Goal: Task Accomplishment & Management: Use online tool/utility

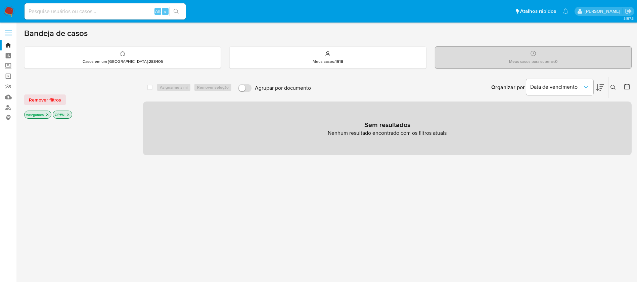
click at [49, 116] on icon "close-filter" at bounding box center [47, 115] width 4 height 4
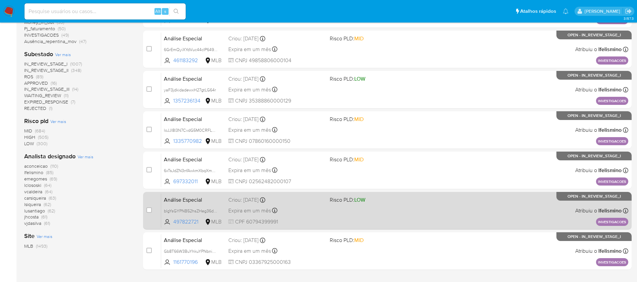
scroll to position [249, 0]
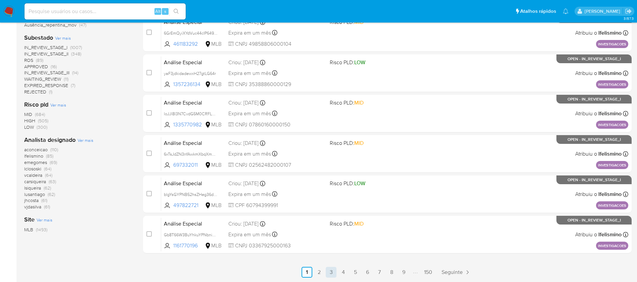
click at [329, 273] on link "3" at bounding box center [331, 272] width 11 height 11
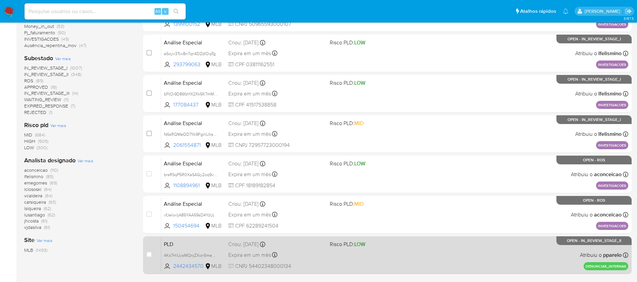
scroll to position [249, 0]
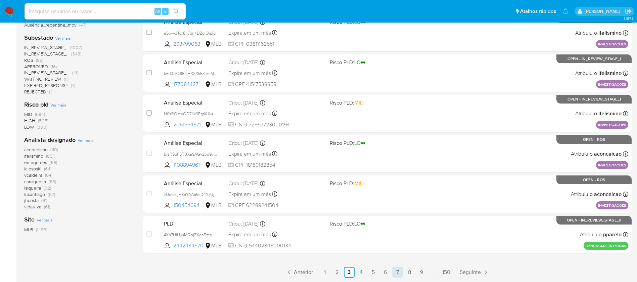
click at [396, 274] on link "7" at bounding box center [397, 272] width 11 height 11
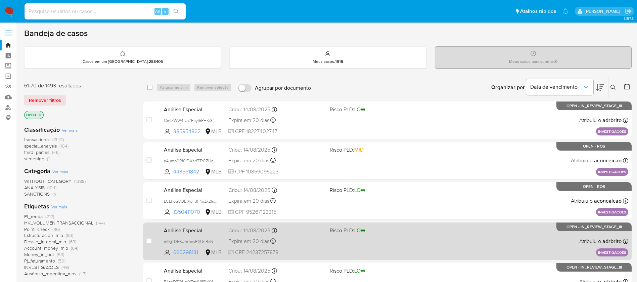
scroll to position [249, 0]
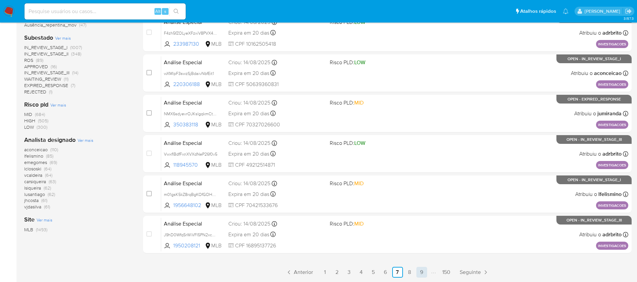
click at [423, 273] on link "9" at bounding box center [422, 272] width 11 height 11
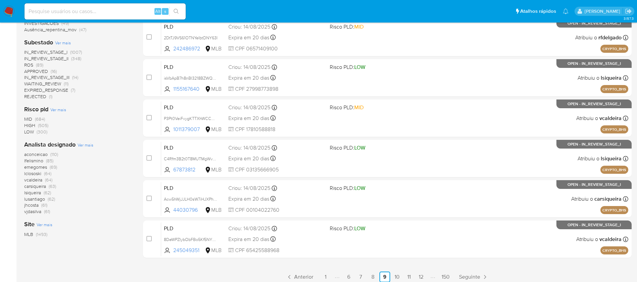
scroll to position [249, 0]
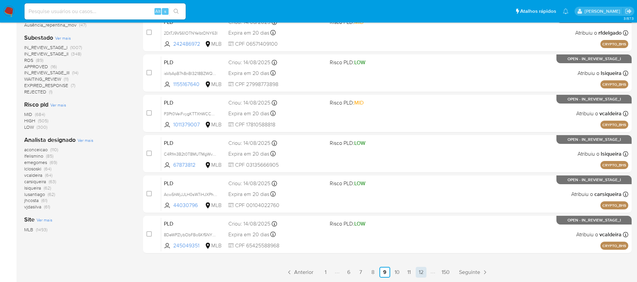
click at [423, 275] on link "12" at bounding box center [421, 272] width 11 height 11
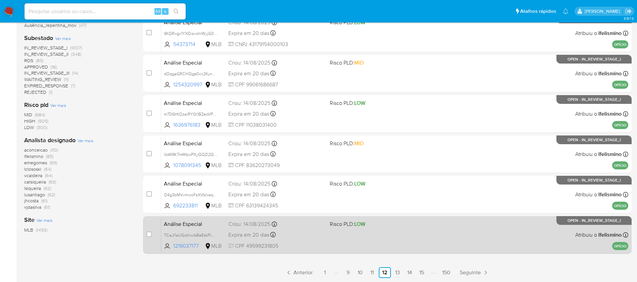
scroll to position [249, 0]
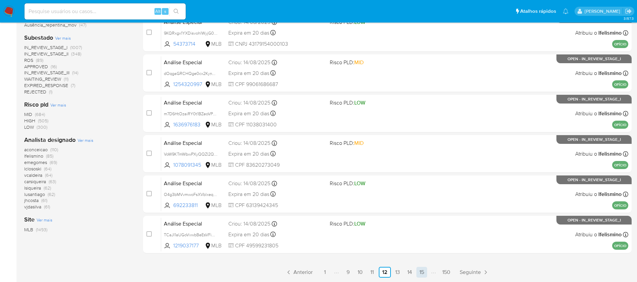
click at [422, 272] on link "15" at bounding box center [422, 272] width 11 height 11
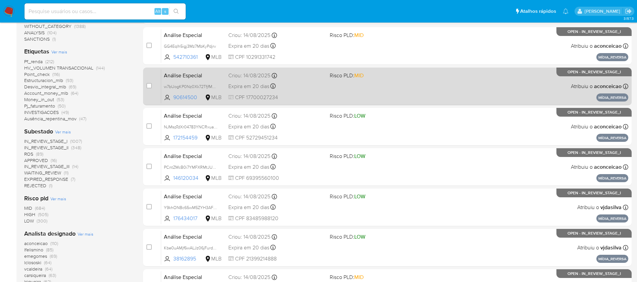
scroll to position [249, 0]
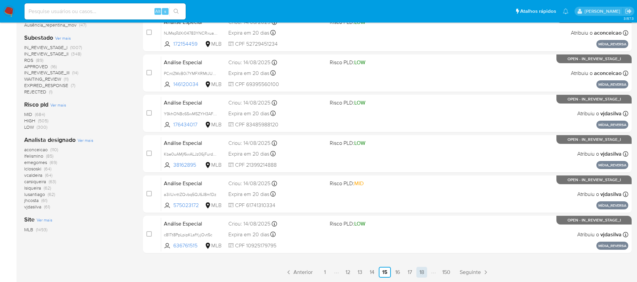
click at [422, 273] on link "18" at bounding box center [422, 272] width 11 height 11
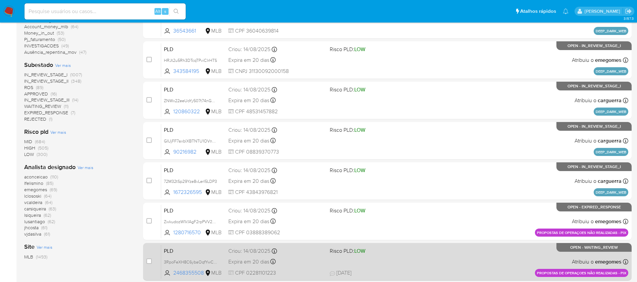
scroll to position [249, 0]
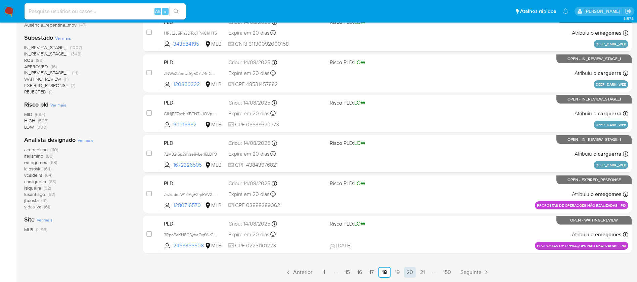
click at [414, 273] on link "20" at bounding box center [410, 272] width 12 height 11
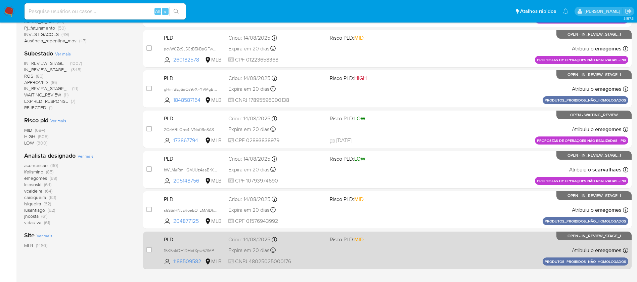
scroll to position [249, 0]
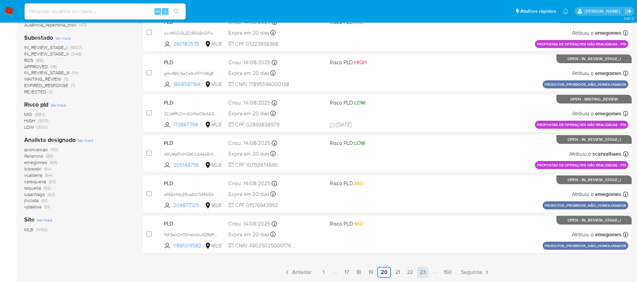
click at [423, 271] on link "23" at bounding box center [422, 272] width 11 height 11
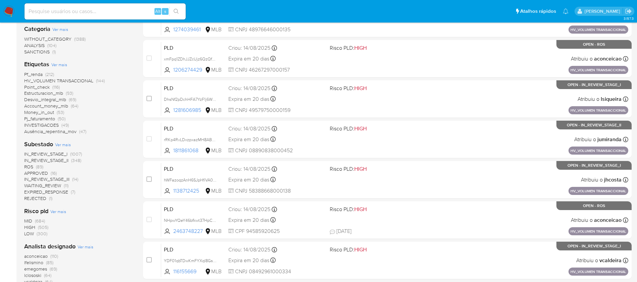
scroll to position [249, 0]
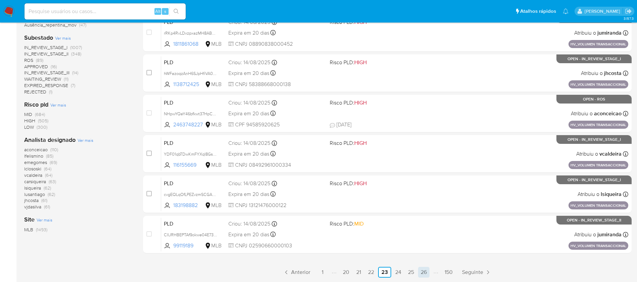
click at [423, 271] on link "26" at bounding box center [423, 272] width 11 height 11
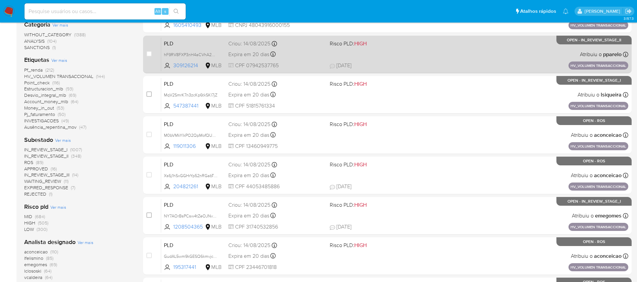
scroll to position [249, 0]
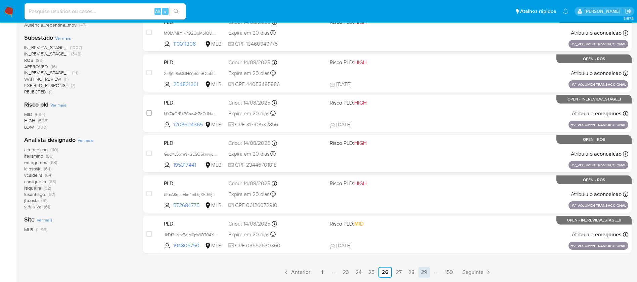
click at [427, 270] on link "29" at bounding box center [424, 272] width 11 height 11
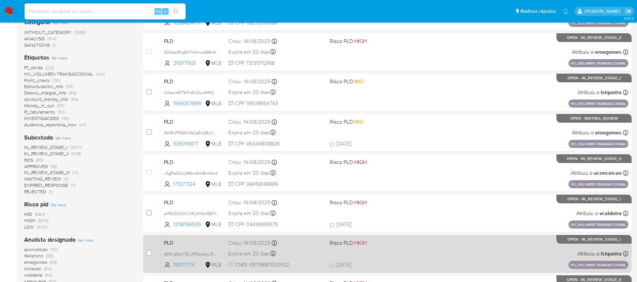
scroll to position [249, 0]
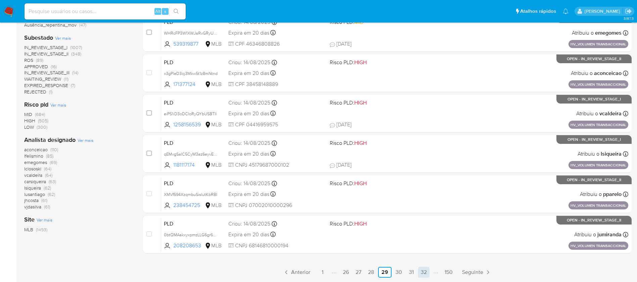
click at [424, 272] on link "32" at bounding box center [423, 272] width 11 height 11
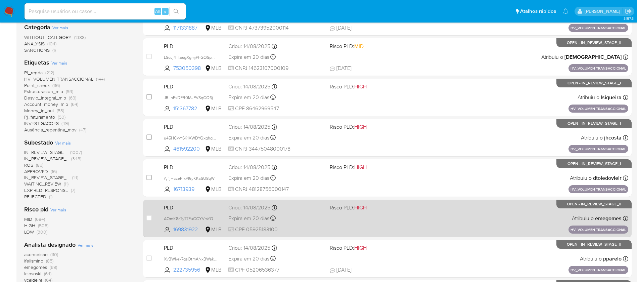
scroll to position [249, 0]
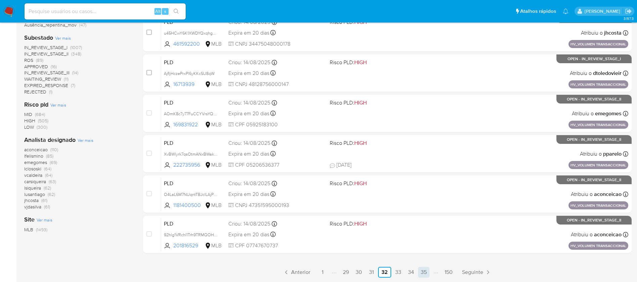
click at [427, 272] on link "35" at bounding box center [423, 272] width 11 height 11
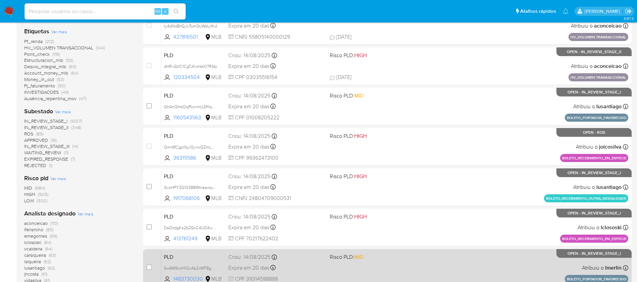
scroll to position [249, 0]
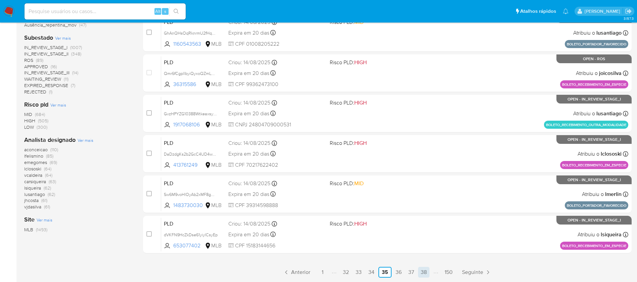
click at [425, 274] on link "38" at bounding box center [423, 272] width 11 height 11
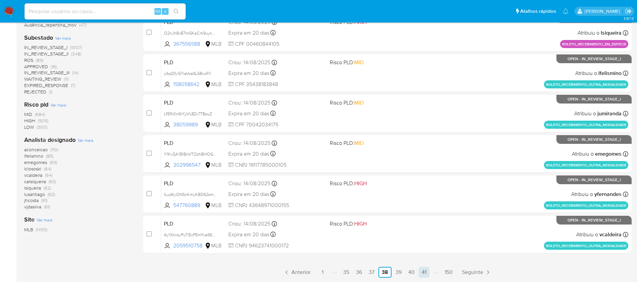
click at [426, 271] on link "41" at bounding box center [424, 272] width 11 height 11
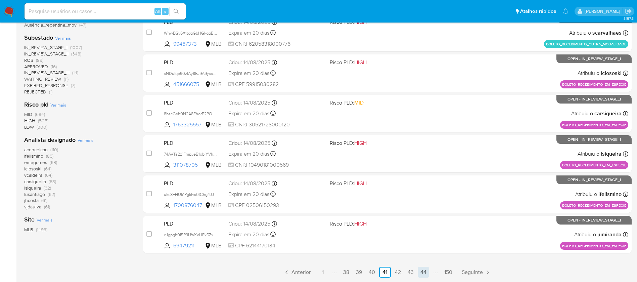
click at [425, 271] on link "44" at bounding box center [423, 272] width 11 height 11
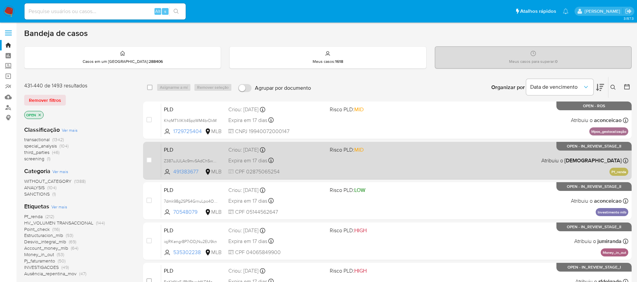
click at [337, 164] on div "PLD Z387uJULAc9mvSAdChSwxexP 491383677 MLB Risco PLD: MID Criou: 12/08/2025 Cri…" at bounding box center [394, 160] width 467 height 34
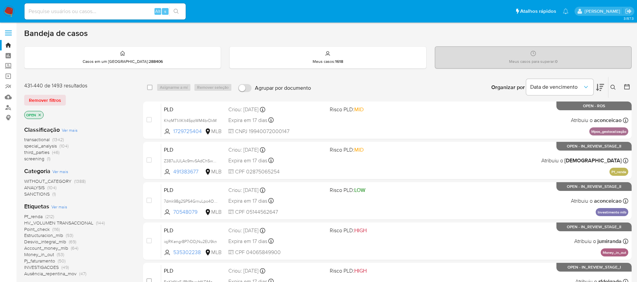
click at [0, 13] on nav "Pausado Ver notificaciones Alt s Atalhos rápidos Presiona las siguientes teclas…" at bounding box center [318, 11] width 637 height 23
click at [5, 13] on img at bounding box center [8, 11] width 11 height 11
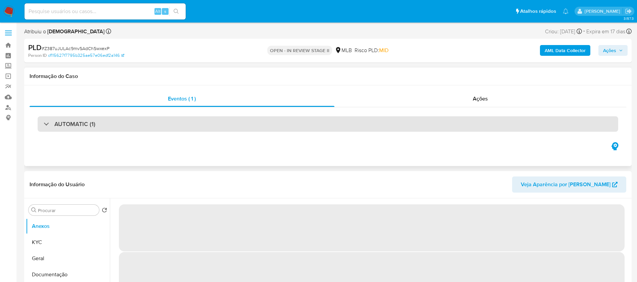
click at [232, 125] on div "AUTOMATIC (1)" at bounding box center [328, 123] width 581 height 15
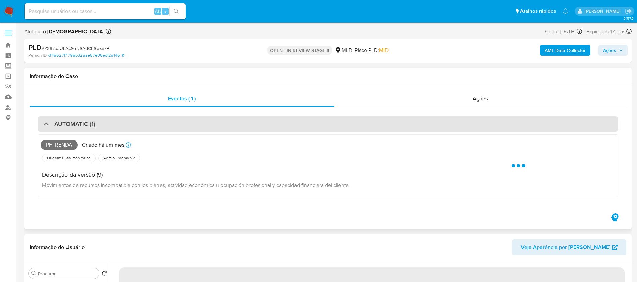
select select "10"
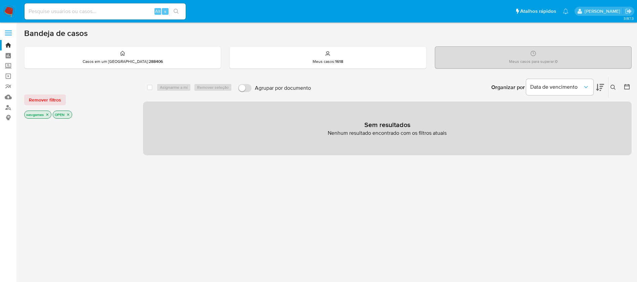
click at [8, 12] on img at bounding box center [8, 11] width 11 height 11
click at [11, 12] on img at bounding box center [8, 11] width 11 height 11
click at [7, 11] on img at bounding box center [8, 11] width 11 height 11
click at [9, 110] on link "Localizador de pessoas" at bounding box center [40, 107] width 80 height 10
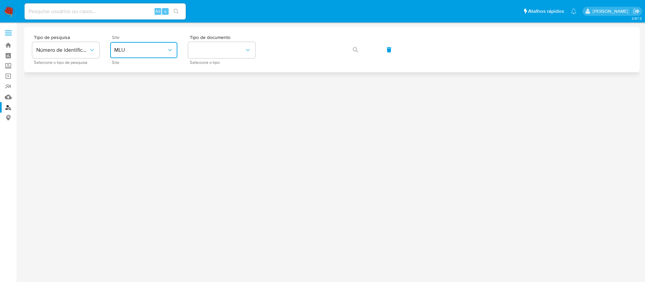
click at [170, 48] on icon "site_id" at bounding box center [170, 50] width 7 height 7
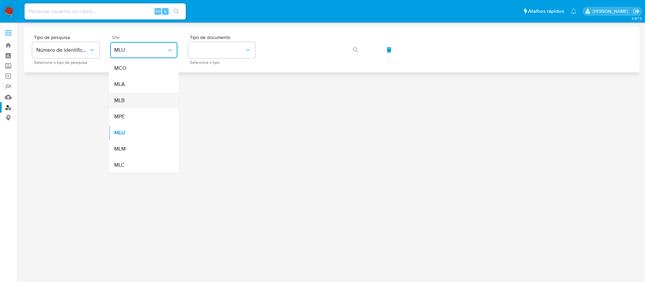
click at [128, 99] on div "MLB" at bounding box center [141, 100] width 55 height 16
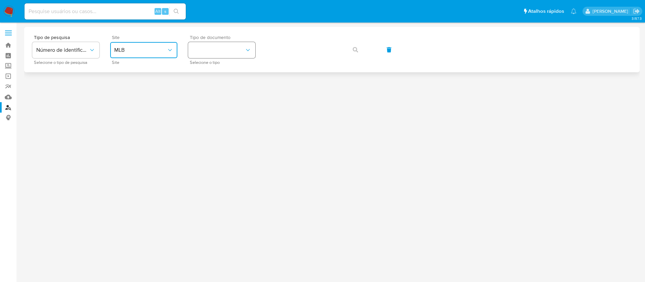
click at [244, 49] on button "identificationType" at bounding box center [221, 50] width 67 height 16
click at [212, 72] on div "CNPJ CNPJ" at bounding box center [219, 71] width 55 height 23
click at [351, 50] on button "button" at bounding box center [355, 50] width 23 height 16
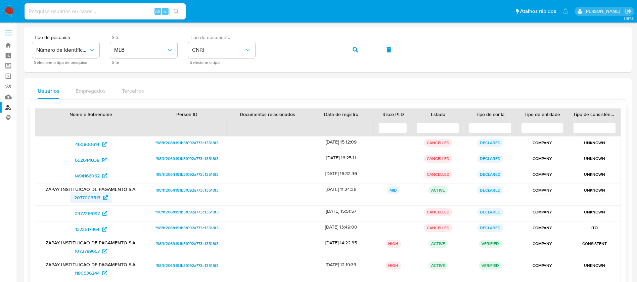
drag, startPoint x: 57, startPoint y: 199, endPoint x: 100, endPoint y: 198, distance: 43.0
click at [100, 198] on div "2077003513" at bounding box center [91, 197] width 102 height 11
click at [354, 48] on icon "button" at bounding box center [355, 49] width 5 height 5
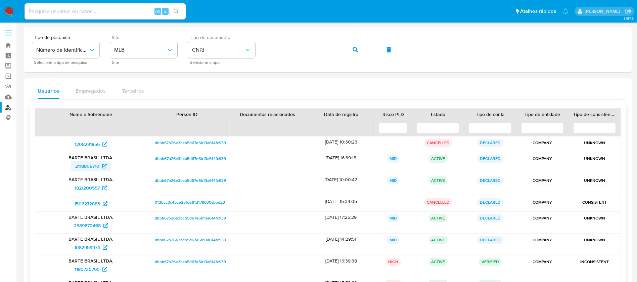
drag, startPoint x: 67, startPoint y: 166, endPoint x: 100, endPoint y: 166, distance: 32.6
click at [100, 166] on div "2118809710" at bounding box center [91, 166] width 102 height 11
click at [346, 49] on button "button" at bounding box center [355, 50] width 23 height 16
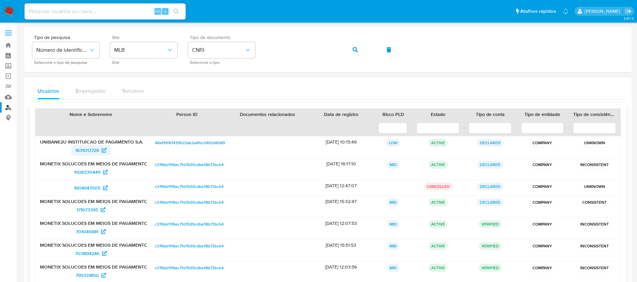
drag, startPoint x: 64, startPoint y: 151, endPoint x: 102, endPoint y: 152, distance: 38.3
click at [102, 152] on div "1631013726" at bounding box center [91, 150] width 102 height 11
click at [355, 53] on span "button" at bounding box center [355, 49] width 5 height 15
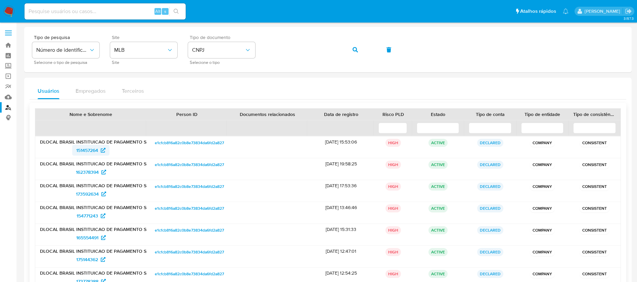
drag, startPoint x: 70, startPoint y: 151, endPoint x: 98, endPoint y: 149, distance: 28.6
click at [98, 149] on div "151457264" at bounding box center [91, 150] width 102 height 11
click at [351, 52] on button "button" at bounding box center [355, 50] width 23 height 16
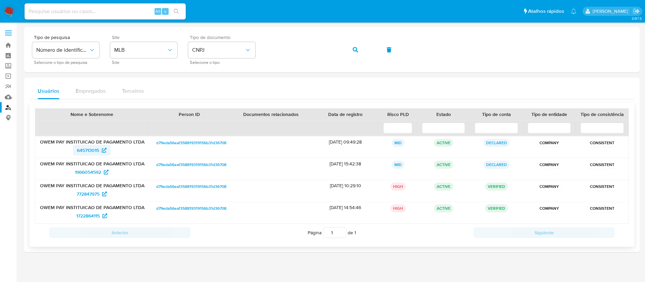
drag, startPoint x: 68, startPoint y: 152, endPoint x: 99, endPoint y: 153, distance: 30.9
click at [99, 153] on div "645713015" at bounding box center [91, 150] width 103 height 11
click at [362, 51] on button "button" at bounding box center [355, 50] width 23 height 16
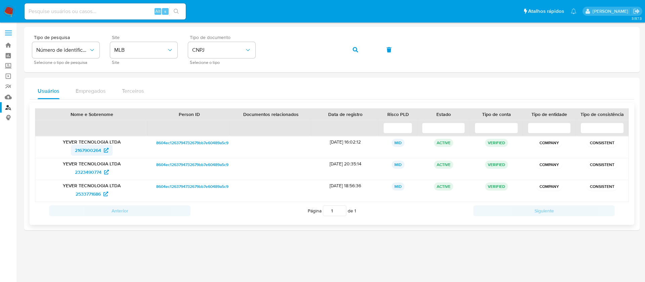
drag, startPoint x: 63, startPoint y: 151, endPoint x: 102, endPoint y: 151, distance: 39.0
click at [102, 151] on div "2167900264" at bounding box center [91, 150] width 103 height 11
click at [350, 50] on button "button" at bounding box center [355, 50] width 23 height 16
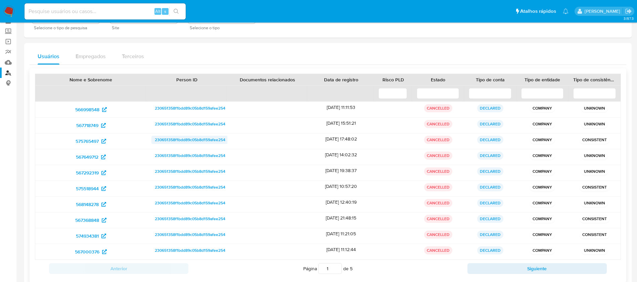
scroll to position [50, 0]
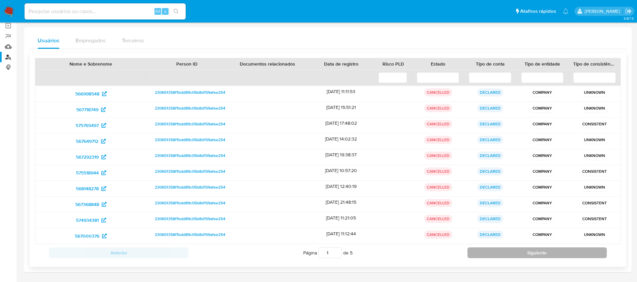
click at [492, 255] on button "Siguiente" at bounding box center [537, 252] width 139 height 11
type input "2"
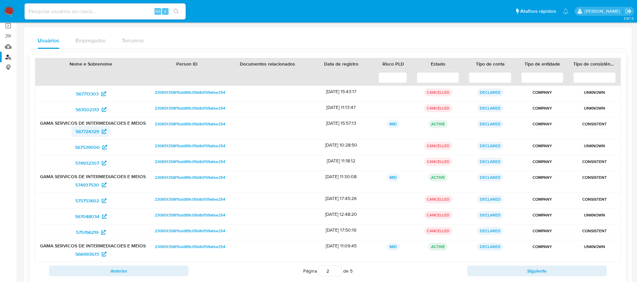
drag, startPoint x: 55, startPoint y: 131, endPoint x: 100, endPoint y: 132, distance: 45.4
click at [100, 132] on div "567724329" at bounding box center [91, 131] width 102 height 11
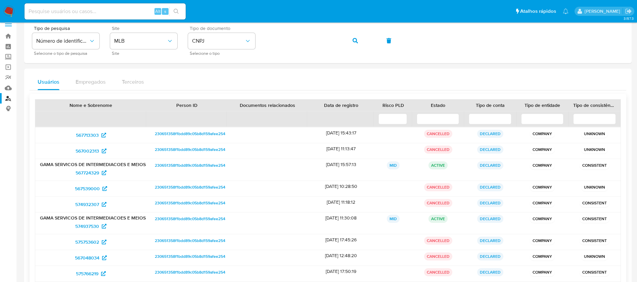
scroll to position [0, 0]
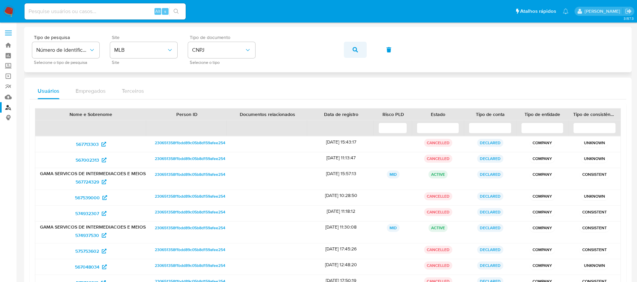
click at [354, 49] on icon "button" at bounding box center [355, 49] width 5 height 5
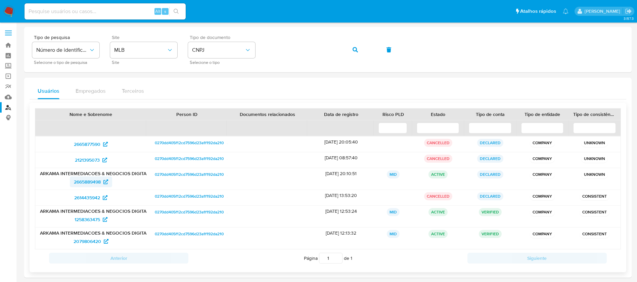
drag, startPoint x: 55, startPoint y: 182, endPoint x: 102, endPoint y: 182, distance: 47.0
click at [102, 182] on div "2665889498" at bounding box center [91, 181] width 102 height 11
click at [357, 46] on span "button" at bounding box center [355, 49] width 5 height 15
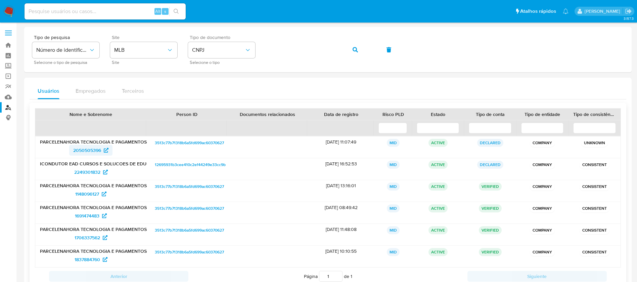
drag, startPoint x: 66, startPoint y: 154, endPoint x: 102, endPoint y: 153, distance: 35.6
click at [102, 153] on div "2050505396" at bounding box center [91, 150] width 102 height 11
click at [351, 49] on button "button" at bounding box center [355, 50] width 23 height 16
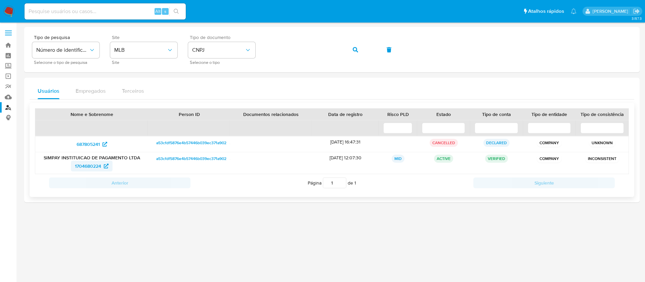
drag, startPoint x: 58, startPoint y: 167, endPoint x: 101, endPoint y: 167, distance: 42.7
click at [101, 167] on div "1704680224" at bounding box center [91, 166] width 103 height 11
click at [355, 50] on icon "button" at bounding box center [355, 49] width 5 height 5
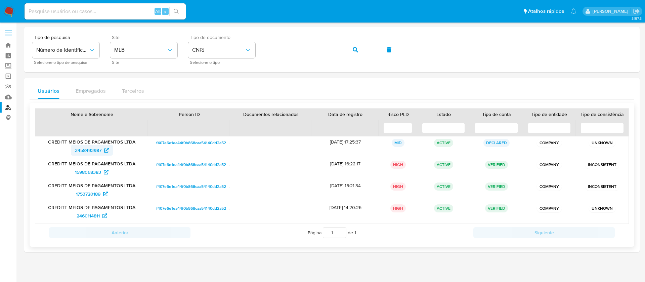
drag, startPoint x: 57, startPoint y: 152, endPoint x: 101, endPoint y: 153, distance: 43.4
click at [101, 153] on div "2458493987" at bounding box center [91, 150] width 103 height 11
click at [359, 50] on button "button" at bounding box center [355, 50] width 23 height 16
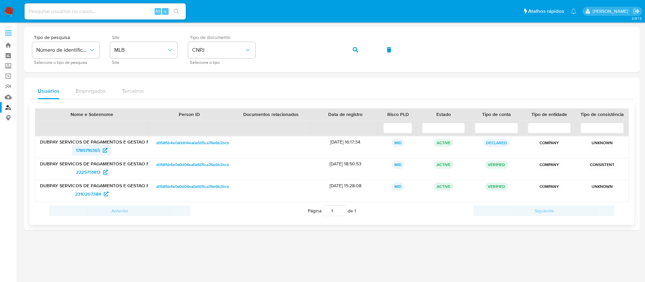
drag, startPoint x: 64, startPoint y: 152, endPoint x: 102, endPoint y: 152, distance: 38.0
click at [102, 152] on div "1789716365" at bounding box center [91, 150] width 103 height 11
click at [354, 50] on icon "button" at bounding box center [355, 49] width 5 height 5
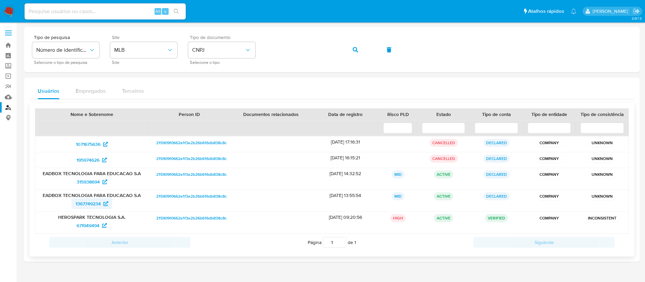
drag, startPoint x: 65, startPoint y: 203, endPoint x: 101, endPoint y: 204, distance: 35.6
click at [101, 204] on div "1367749234" at bounding box center [91, 203] width 103 height 11
click at [350, 51] on button "button" at bounding box center [355, 50] width 23 height 16
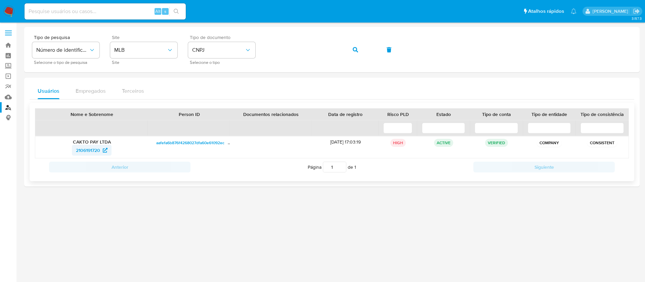
drag, startPoint x: 69, startPoint y: 153, endPoint x: 99, endPoint y: 152, distance: 30.6
click at [99, 152] on div "2106191720" at bounding box center [91, 150] width 103 height 11
drag, startPoint x: 361, startPoint y: 53, endPoint x: 357, endPoint y: 53, distance: 3.7
click at [360, 53] on button "button" at bounding box center [355, 50] width 23 height 16
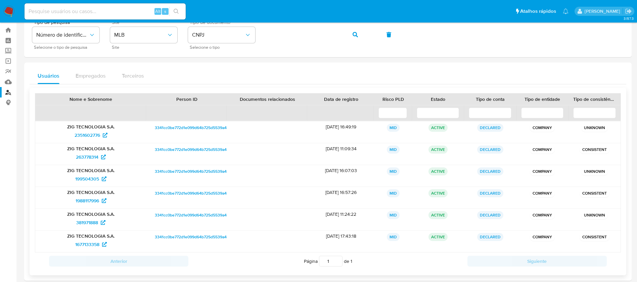
scroll to position [24, 0]
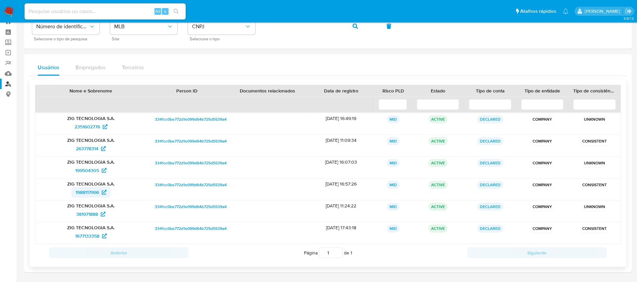
drag, startPoint x: 64, startPoint y: 194, endPoint x: 98, endPoint y: 194, distance: 34.6
click at [98, 194] on div "1988117996" at bounding box center [91, 192] width 102 height 11
click at [10, 77] on link "Mulan" at bounding box center [40, 73] width 80 height 10
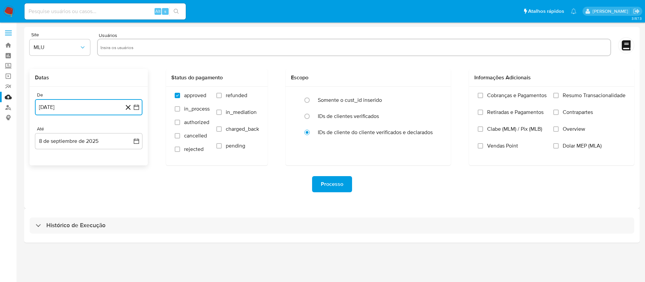
click at [88, 104] on button "8 de agosto de 2024" at bounding box center [89, 107] width 108 height 16
click at [76, 51] on button "MLU" at bounding box center [60, 47] width 60 height 16
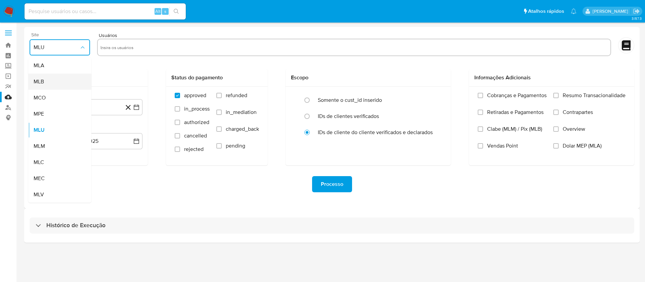
click at [47, 85] on div "MLB" at bounding box center [58, 82] width 48 height 16
click at [74, 108] on button "8 de agosto de 2024" at bounding box center [89, 107] width 108 height 16
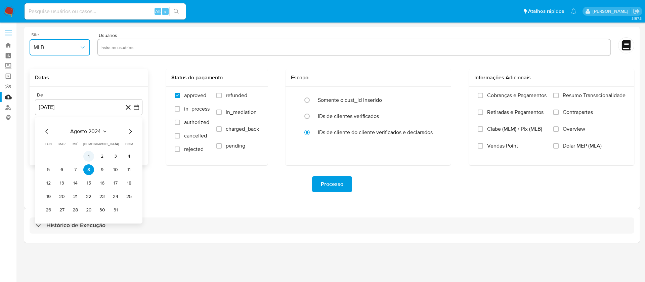
click at [91, 156] on button "1" at bounding box center [88, 156] width 11 height 11
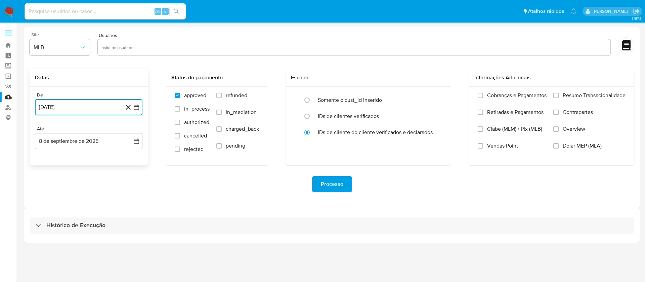
click at [88, 106] on button "1 de agosto de 2024" at bounding box center [89, 107] width 108 height 16
click at [99, 129] on span "agosto 2024" at bounding box center [85, 131] width 31 height 7
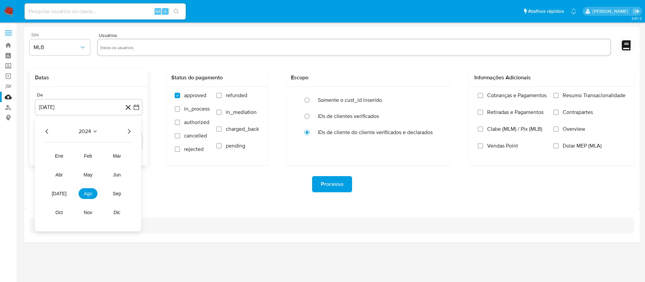
click at [131, 133] on icon "Año siguiente" at bounding box center [129, 131] width 8 height 8
click at [87, 193] on span "ago" at bounding box center [88, 193] width 8 height 5
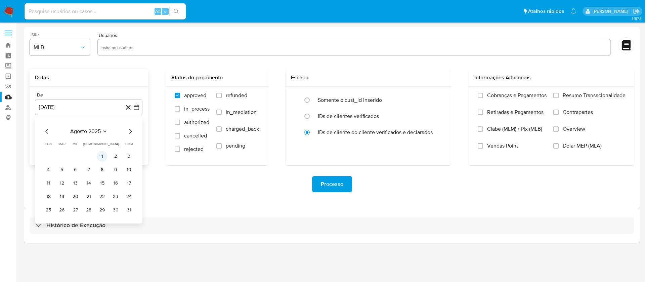
click at [103, 157] on button "1" at bounding box center [102, 156] width 11 height 11
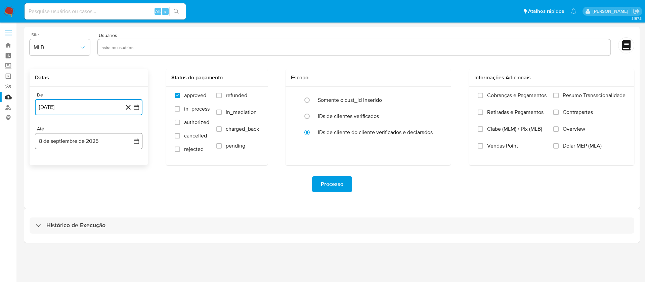
click at [64, 141] on button "8 de septiembre de 2025" at bounding box center [89, 141] width 108 height 16
click at [47, 165] on icon "Mes anterior" at bounding box center [47, 165] width 8 height 8
click at [129, 245] on button "31" at bounding box center [129, 244] width 11 height 11
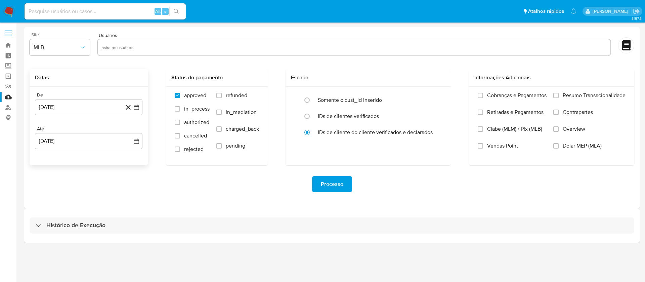
click at [89, 178] on div "Processo" at bounding box center [332, 184] width 605 height 16
click at [565, 94] on span "Resumo Transacionalidade" at bounding box center [594, 95] width 63 height 7
click at [559, 94] on input "Resumo Transacionalidade" at bounding box center [555, 95] width 5 height 5
click at [157, 51] on input "text" at bounding box center [353, 47] width 507 height 11
paste input "2077003513"
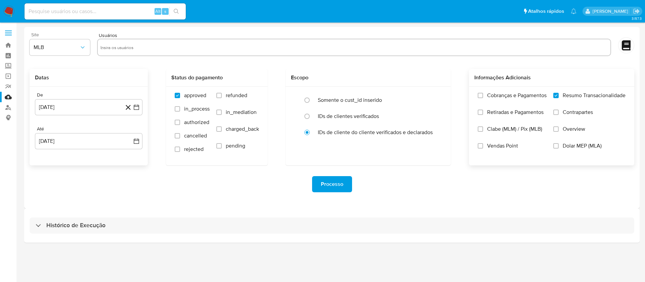
type input "2077003513"
click at [156, 48] on input "text" at bounding box center [376, 47] width 463 height 11
paste input "2118809710"
type input "2118809710"
click at [212, 46] on input "text" at bounding box center [397, 47] width 421 height 11
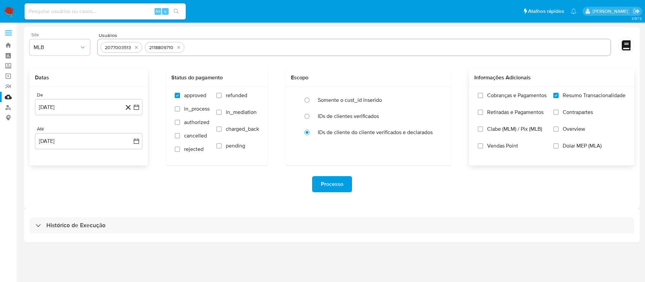
paste input "1631013726"
type input "1631013726"
click at [326, 44] on input "text" at bounding box center [418, 47] width 379 height 11
paste input "151457264"
type input "151457264"
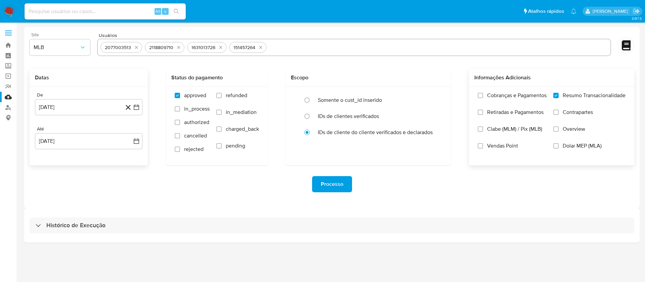
click at [285, 46] on input "text" at bounding box center [438, 47] width 339 height 11
paste input "645713015"
type input "645713015"
click at [330, 49] on input "text" at bounding box center [458, 47] width 298 height 11
paste input "2167900264"
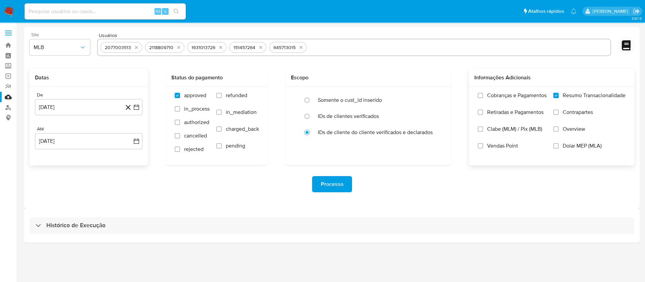
type input "2167900264"
click at [404, 50] on input "text" at bounding box center [481, 47] width 254 height 11
paste input "567724329"
type input "567724329"
click at [418, 51] on input "text" at bounding box center [501, 47] width 212 height 11
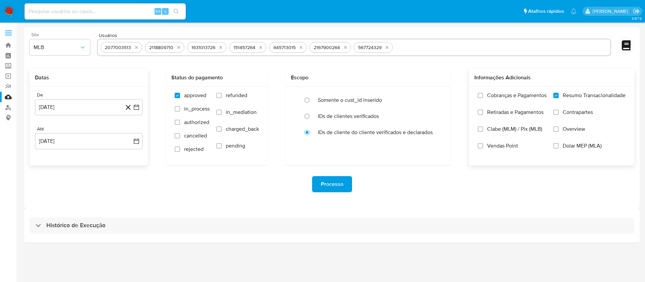
paste input "2665889498"
type input "2665889498"
click at [455, 50] on input "text" at bounding box center [523, 47] width 167 height 11
paste input "2050505396"
type input "2050505396"
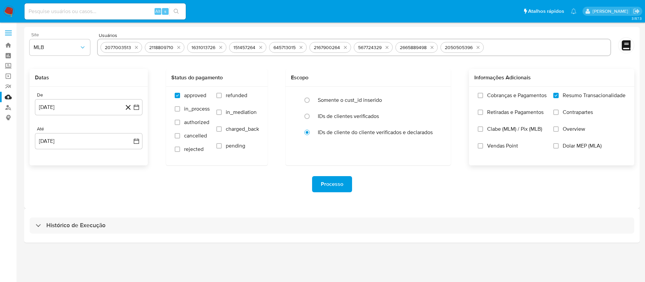
click at [501, 50] on input "text" at bounding box center [547, 47] width 121 height 11
paste input "1704680224"
type input "1704680224"
click at [334, 183] on span "Processo" at bounding box center [332, 184] width 23 height 15
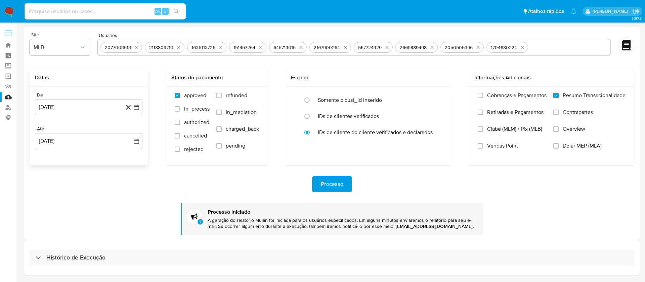
click at [81, 12] on input at bounding box center [105, 11] width 161 height 9
paste input "43705840000162"
type input "43705840000162"
click at [9, 110] on link "Localizador de pessoas" at bounding box center [40, 107] width 80 height 10
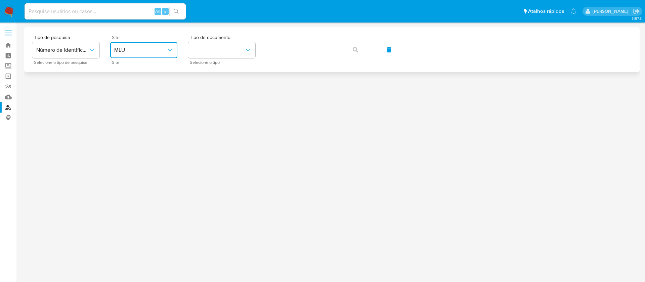
click at [167, 48] on icon "site_id" at bounding box center [170, 50] width 7 height 7
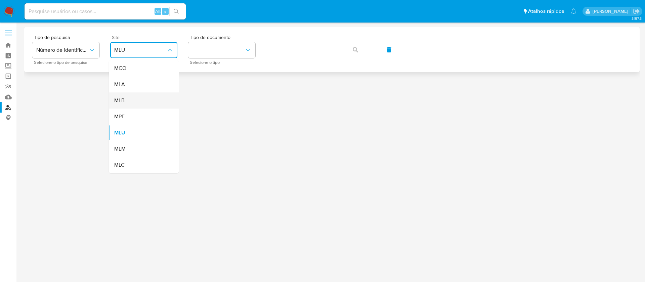
click at [125, 103] on div "MLB" at bounding box center [141, 100] width 55 height 16
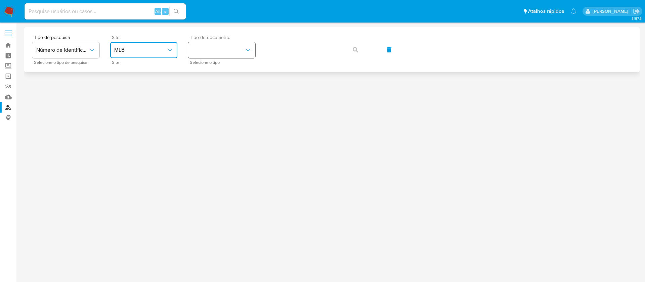
click at [232, 51] on button "identificationType" at bounding box center [221, 50] width 67 height 16
click at [201, 92] on span "CPF" at bounding box center [197, 91] width 10 height 7
click at [206, 54] on button "CPF" at bounding box center [221, 50] width 67 height 16
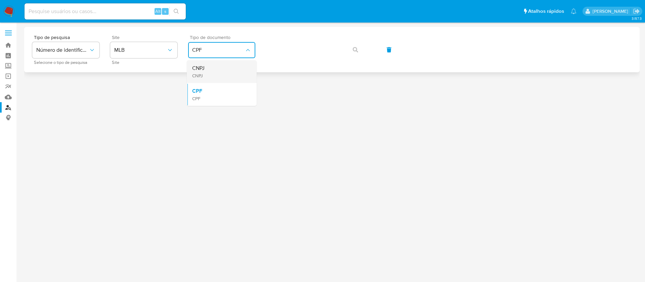
click at [206, 72] on div "CNPJ CNPJ" at bounding box center [219, 71] width 55 height 23
click at [354, 49] on icon "button" at bounding box center [355, 49] width 5 height 5
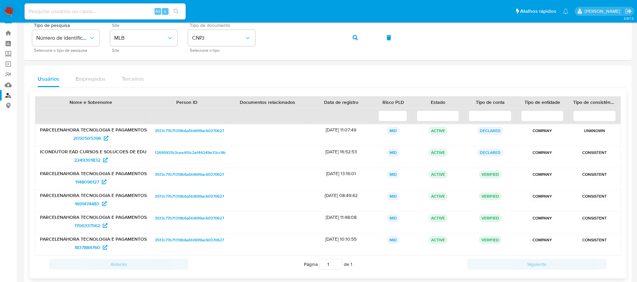
scroll to position [24, 0]
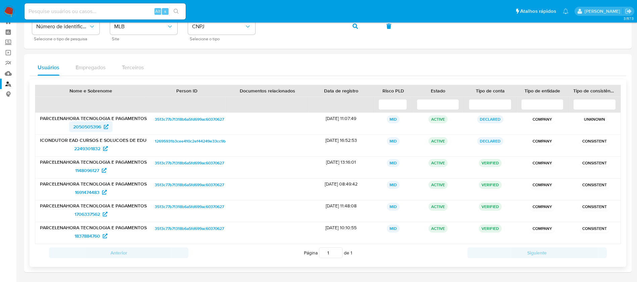
click at [85, 125] on span "2050505396" at bounding box center [87, 126] width 28 height 11
click at [80, 152] on span "2249301832" at bounding box center [87, 148] width 26 height 11
click at [81, 170] on span "1148096127" at bounding box center [87, 170] width 24 height 11
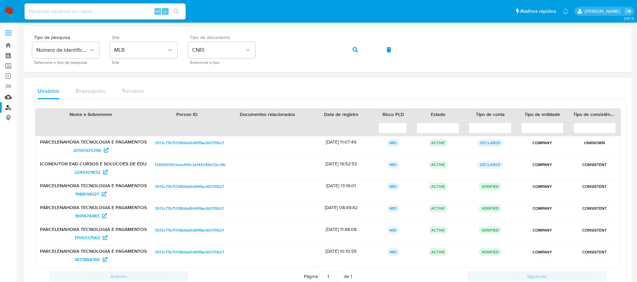
click at [8, 97] on link "Mulan" at bounding box center [40, 97] width 80 height 10
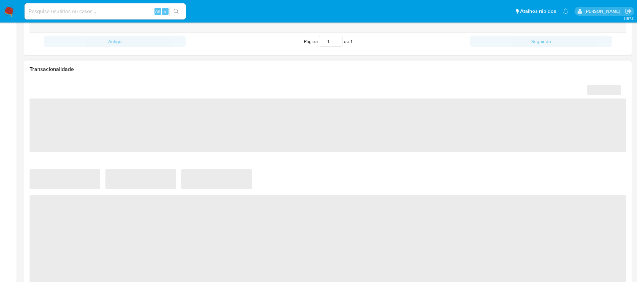
scroll to position [403, 0]
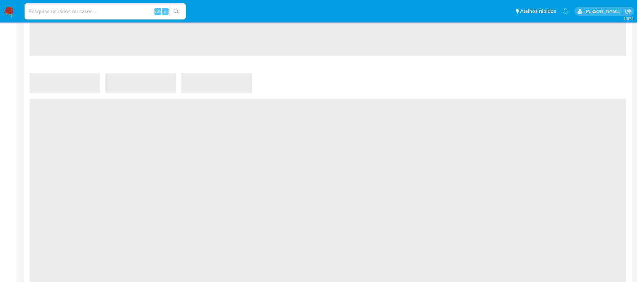
select select "10"
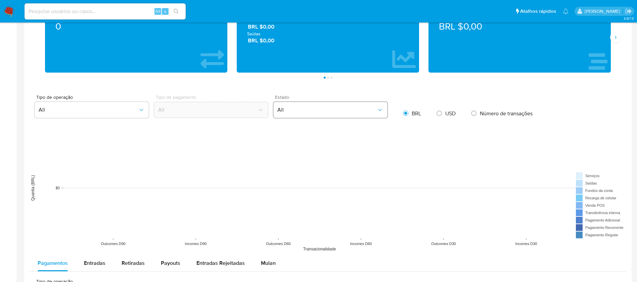
scroll to position [336, 0]
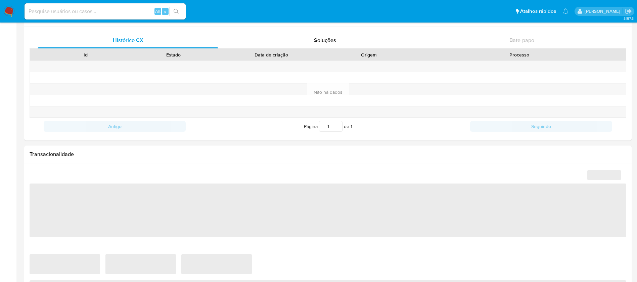
scroll to position [403, 0]
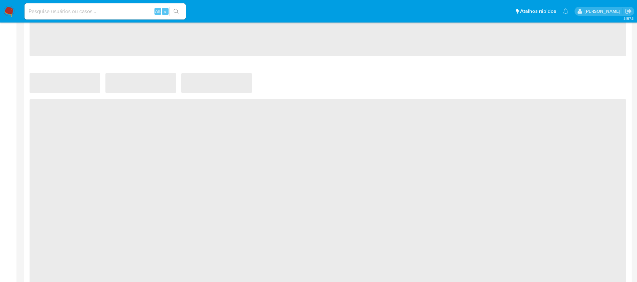
select select "10"
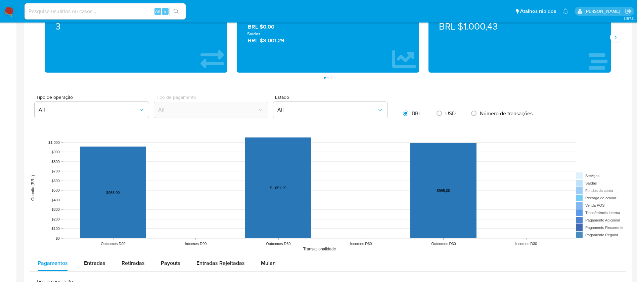
scroll to position [336, 0]
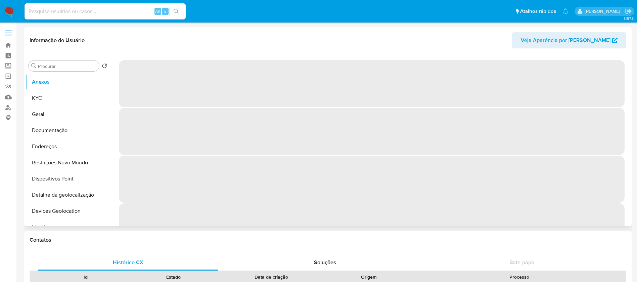
select select "10"
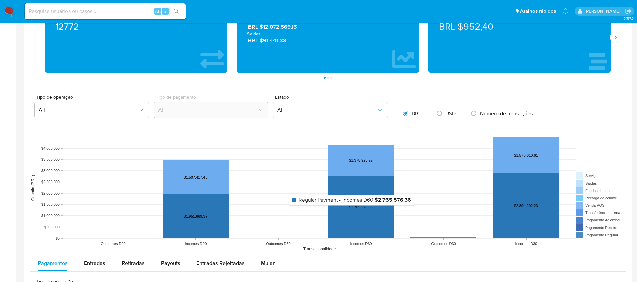
scroll to position [336, 0]
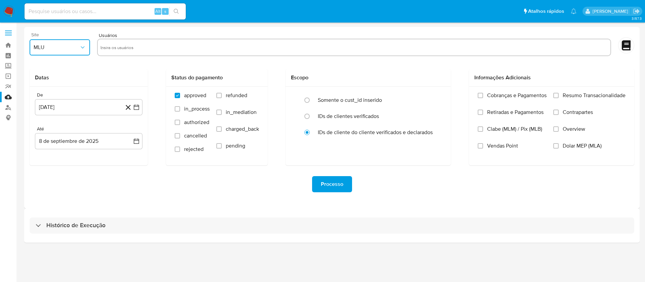
click at [80, 47] on icon "button" at bounding box center [82, 47] width 7 height 7
click at [42, 85] on span "MLB" at bounding box center [39, 81] width 10 height 7
click at [66, 107] on button "[DATE]" at bounding box center [89, 107] width 108 height 16
click at [84, 128] on span "agosto 2024" at bounding box center [85, 131] width 31 height 7
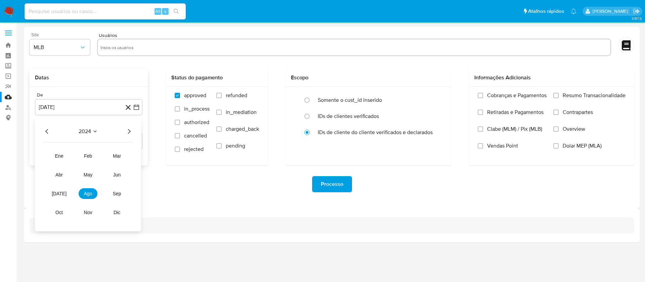
click at [127, 131] on icon "Año siguiente" at bounding box center [129, 131] width 8 height 8
click at [93, 195] on button "ago" at bounding box center [88, 193] width 19 height 11
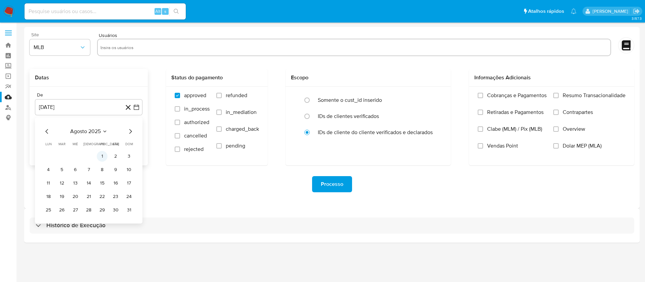
click at [101, 157] on button "1" at bounding box center [102, 156] width 11 height 11
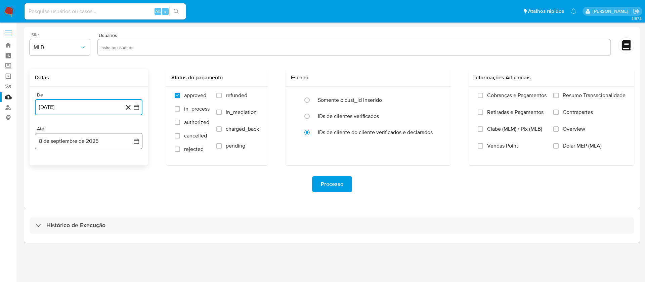
click at [58, 141] on button "8 de septiembre de 2025" at bounding box center [89, 141] width 108 height 16
click at [45, 164] on icon "Mes anterior" at bounding box center [47, 165] width 8 height 8
click at [131, 247] on button "31" at bounding box center [129, 244] width 11 height 11
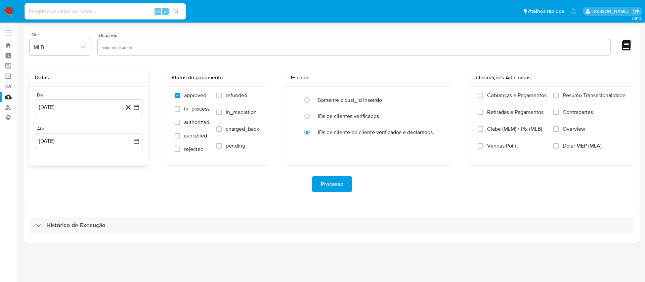
click at [161, 204] on div "Site MLB Usuários Datas De [DATE] [DATE] Até [DATE] [DATE] Status do pagamento …" at bounding box center [332, 117] width 616 height 181
click at [561, 94] on label "Resumo Transacionalidade" at bounding box center [589, 100] width 72 height 17
click at [559, 94] on input "Resumo Transacionalidade" at bounding box center [555, 95] width 5 height 5
click at [115, 46] on input "text" at bounding box center [353, 47] width 507 height 11
paste input "2458493987"
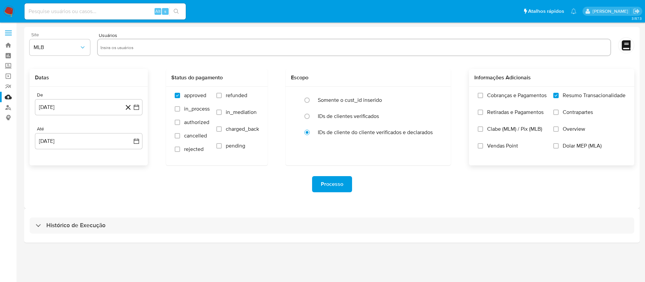
type input "2458493987"
click at [215, 45] on input "text" at bounding box center [376, 47] width 463 height 11
paste input "1789716365"
type input "1789716365"
click at [227, 50] on input "text" at bounding box center [397, 47] width 420 height 11
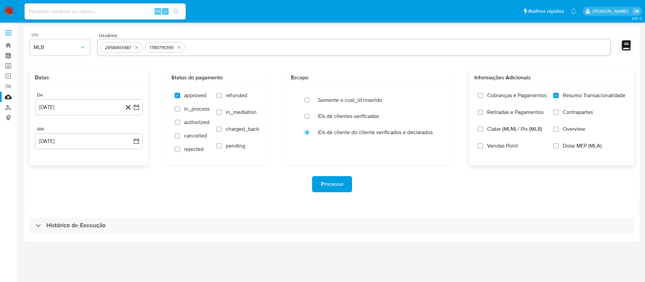
paste input "1367749234"
type input "1367749234"
click at [244, 52] on input "text" at bounding box center [419, 47] width 377 height 11
paste input "2106191720"
type input "2106191720"
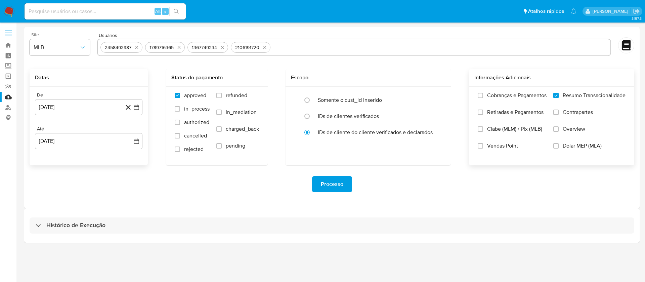
click at [290, 46] on input "text" at bounding box center [440, 47] width 335 height 11
paste input "1988117996"
type input "1988117996"
click at [328, 186] on span "Processo" at bounding box center [332, 184] width 23 height 15
